Goal: Information Seeking & Learning: Learn about a topic

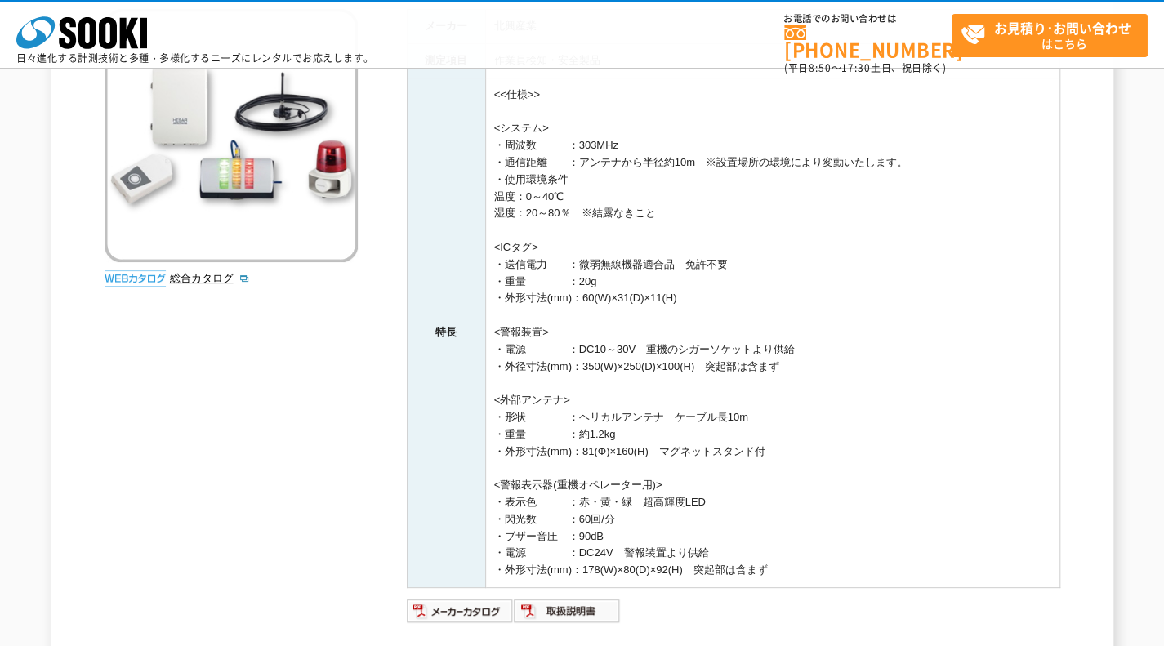
scroll to position [245, 0]
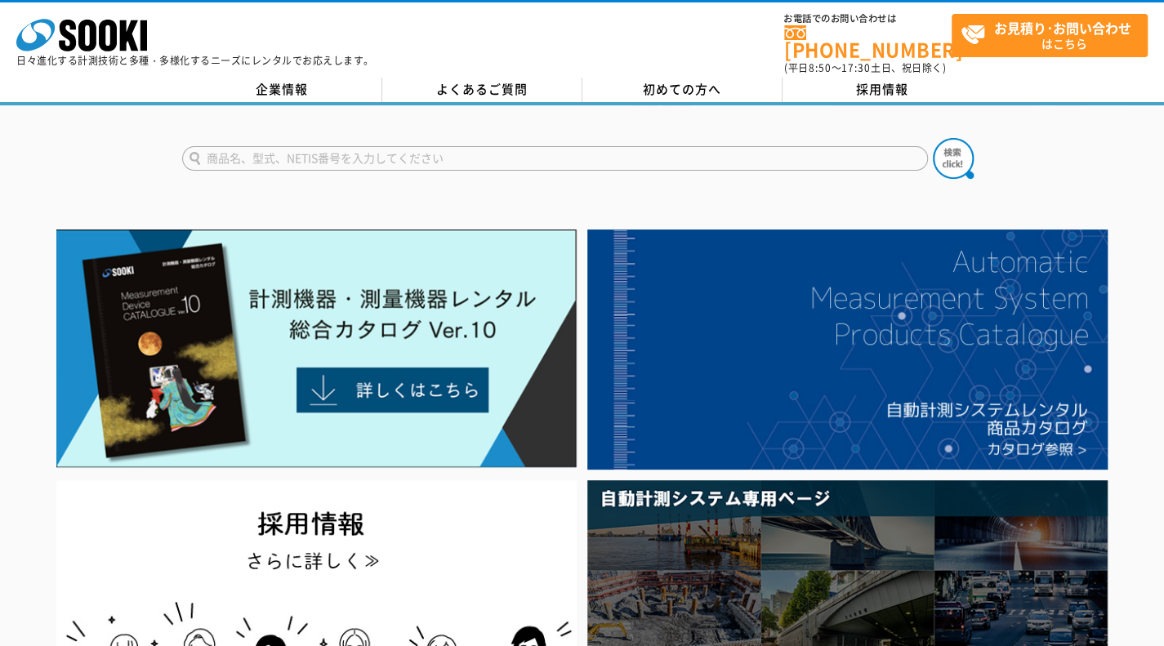
click at [616, 154] on input "text" at bounding box center [555, 158] width 746 height 24
type input "重機"
click at [941, 158] on img at bounding box center [953, 158] width 41 height 41
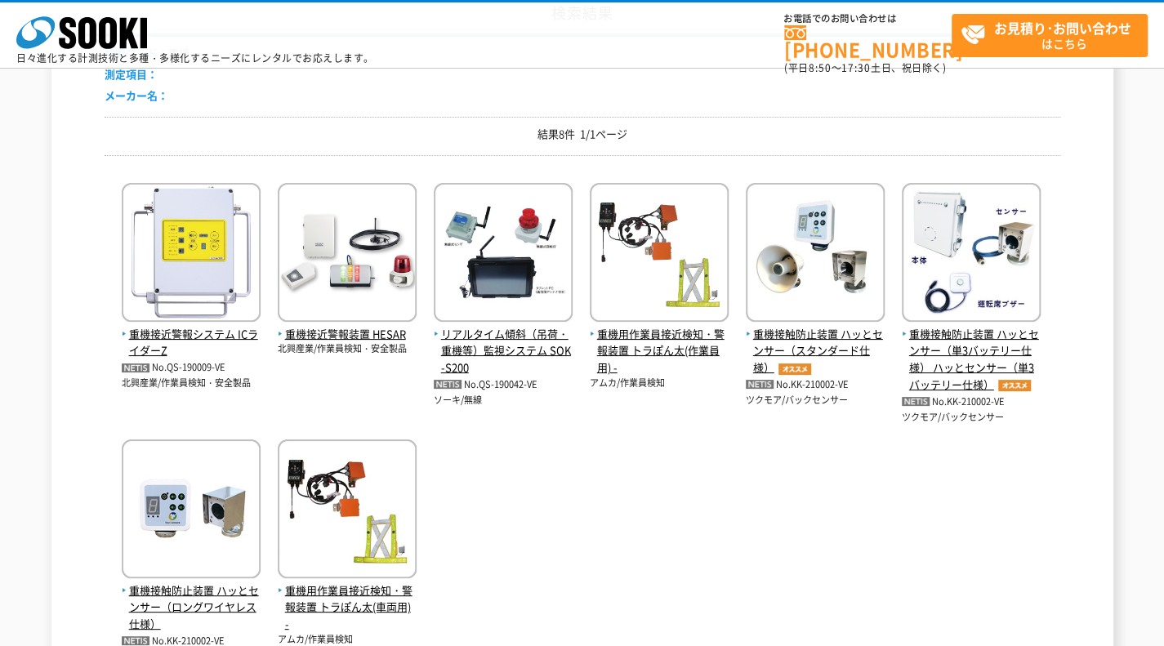
scroll to position [245, 0]
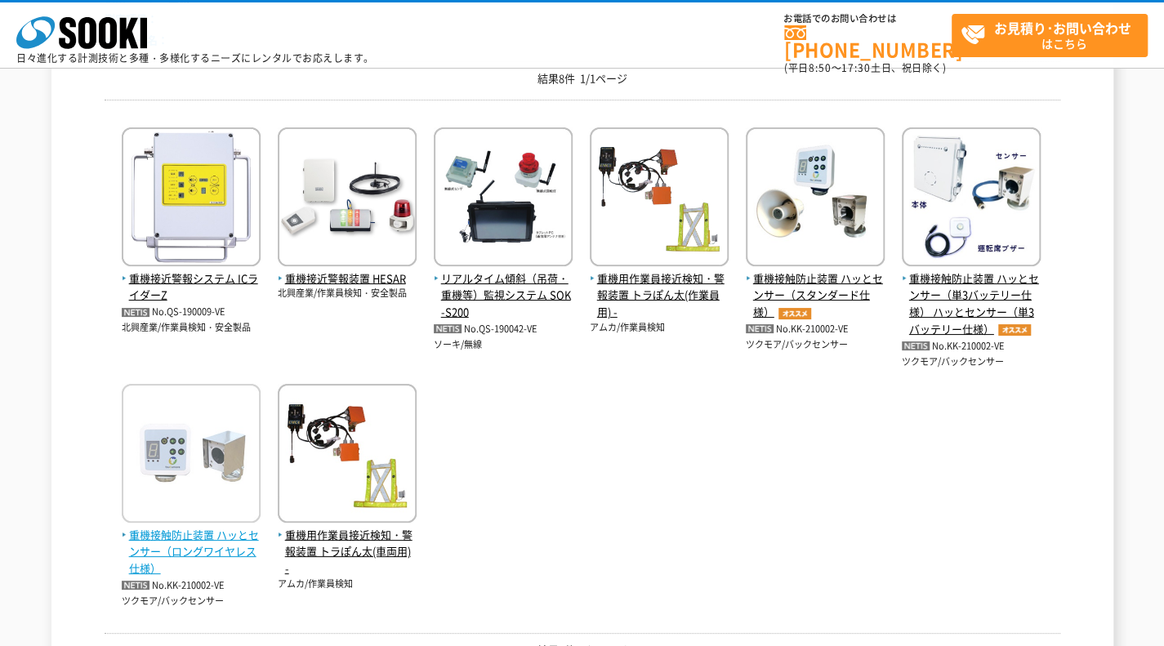
click at [188, 534] on span "重機接触防止装置 ハッとセンサー（ロングワイヤレス仕様）" at bounding box center [191, 552] width 139 height 51
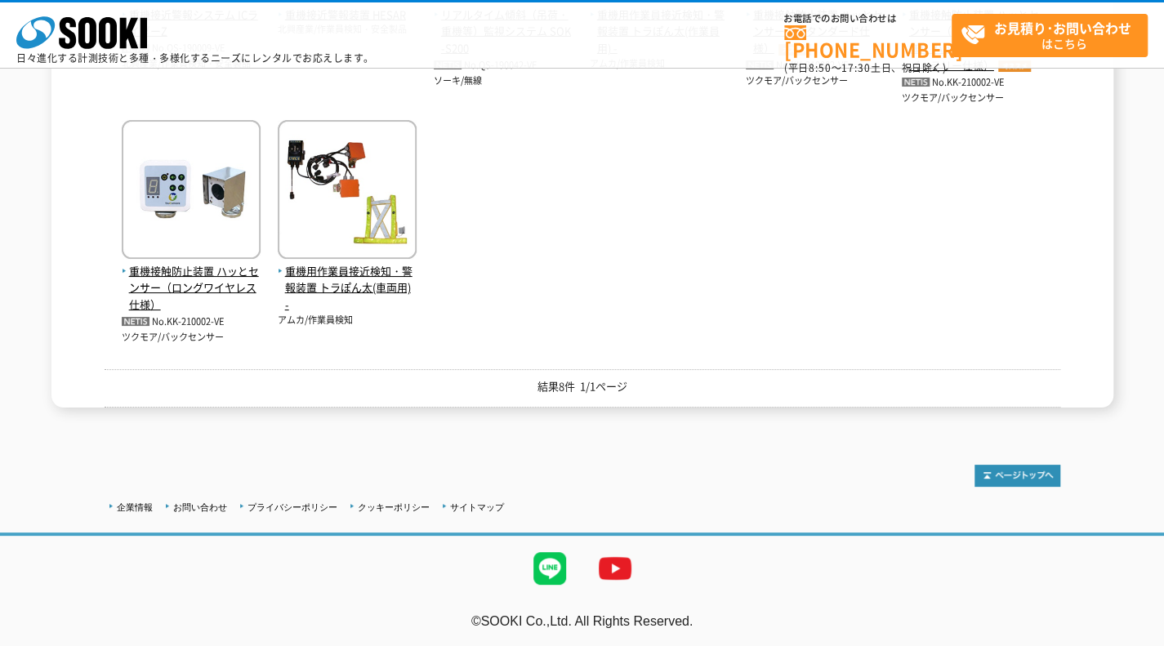
scroll to position [182, 0]
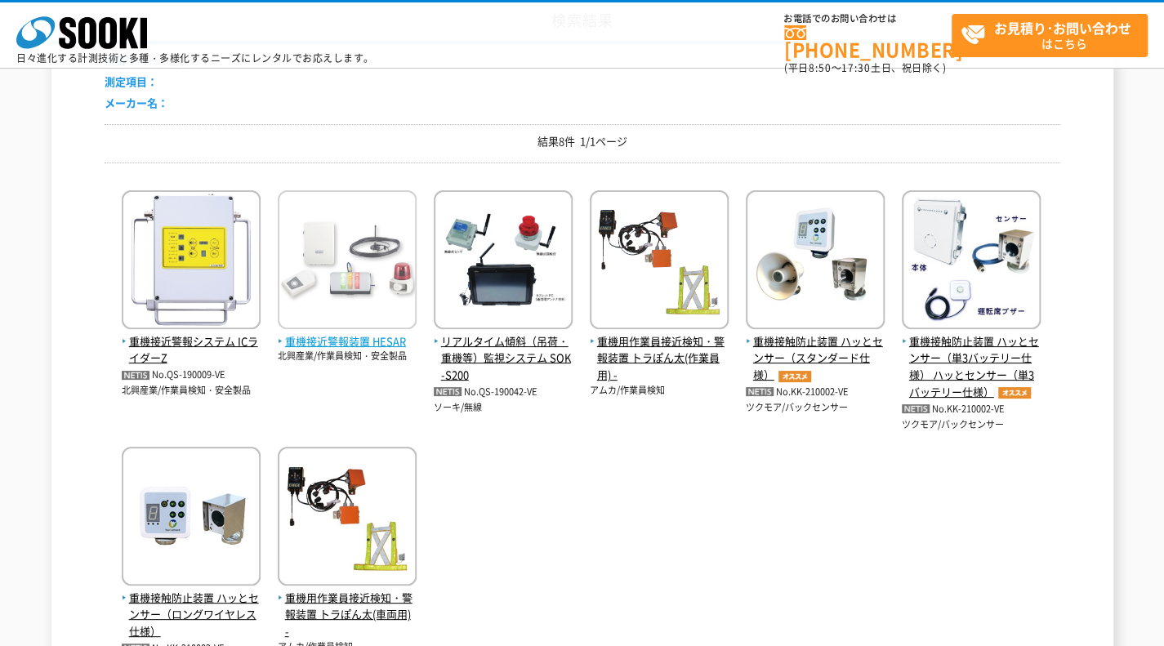
click at [376, 342] on span "重機接近警報装置 HESAR" at bounding box center [347, 341] width 139 height 17
click at [376, 344] on span "重機接近警報装置 HESAR" at bounding box center [347, 341] width 139 height 17
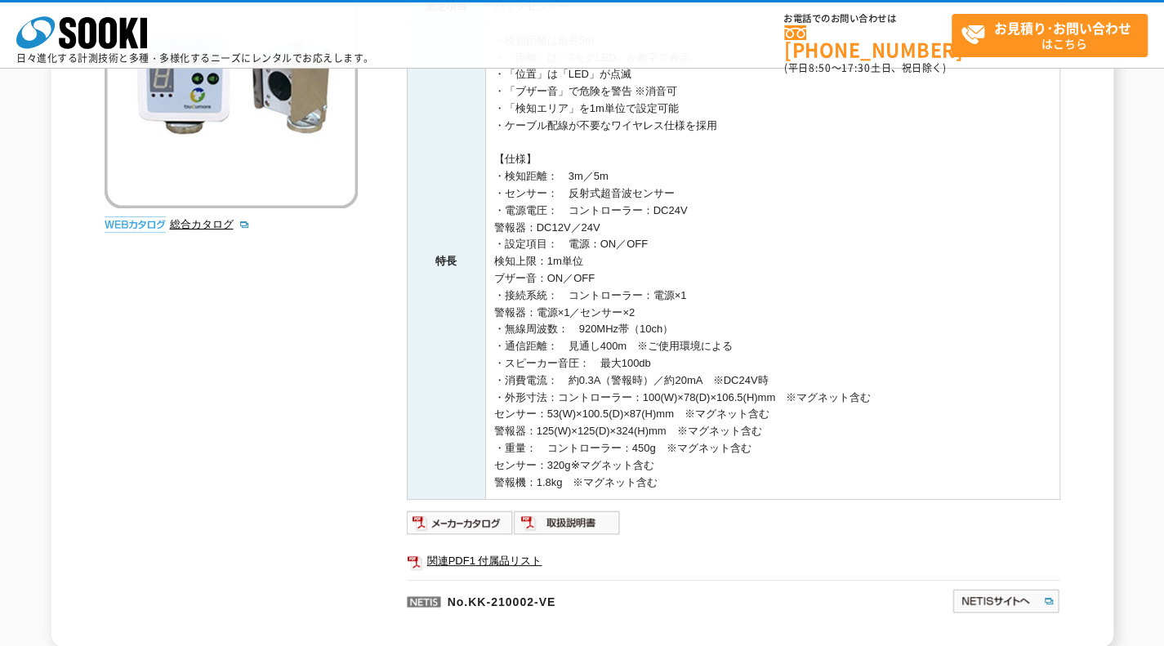
scroll to position [408, 0]
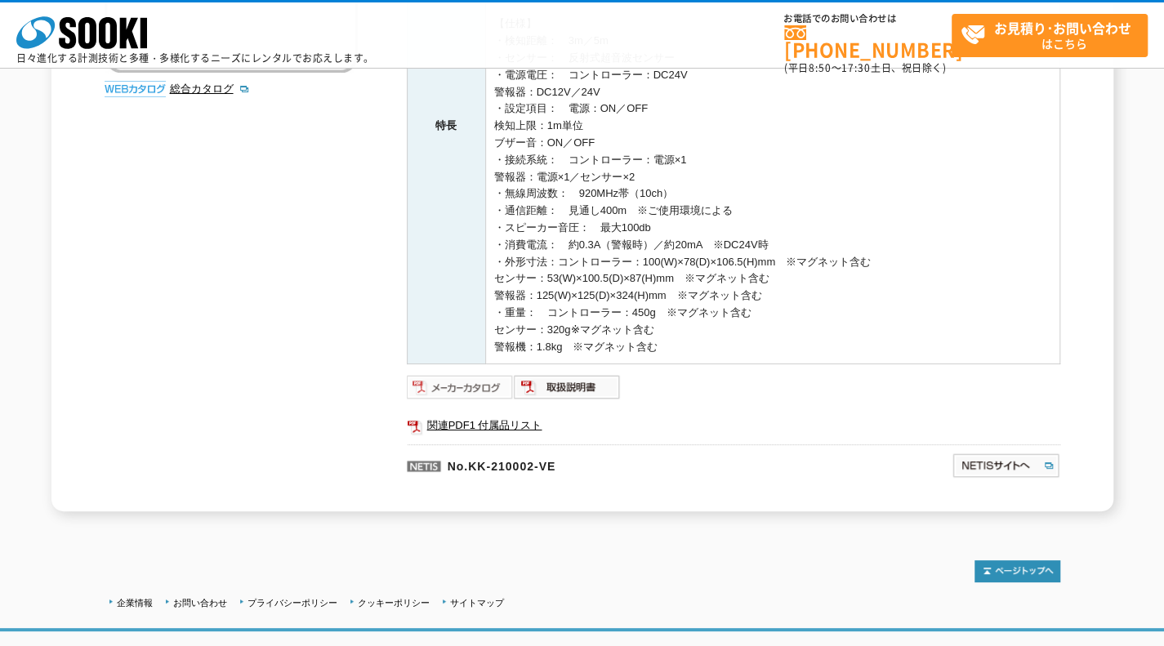
click at [459, 384] on img at bounding box center [460, 387] width 107 height 26
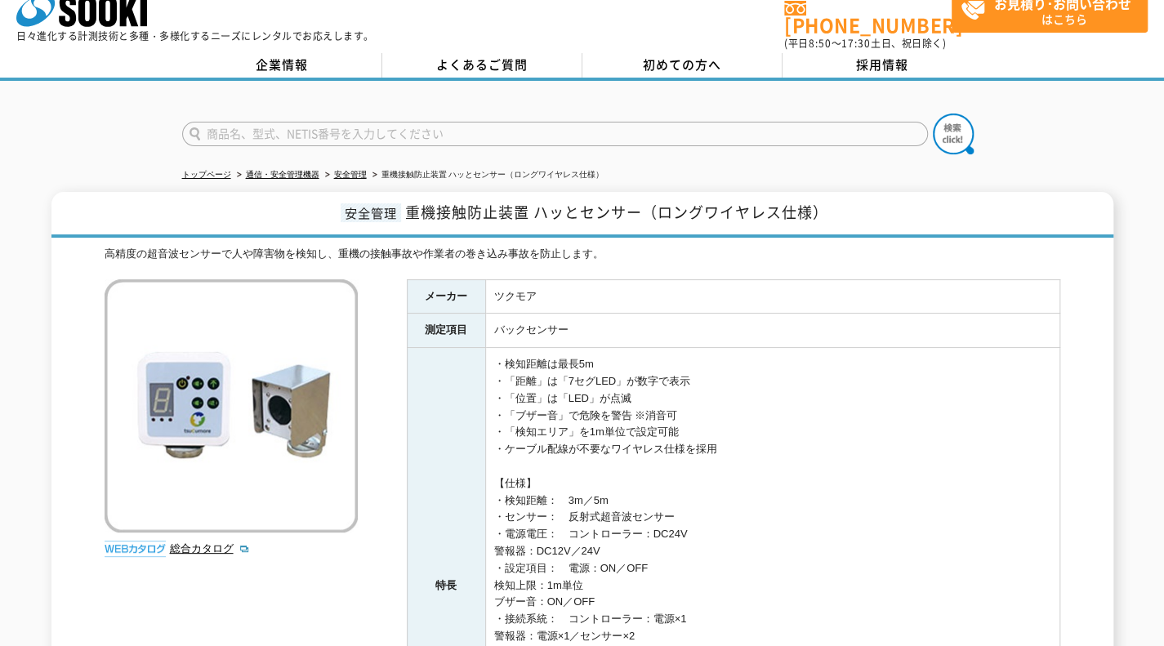
scroll to position [0, 0]
